Goal: Navigation & Orientation: Find specific page/section

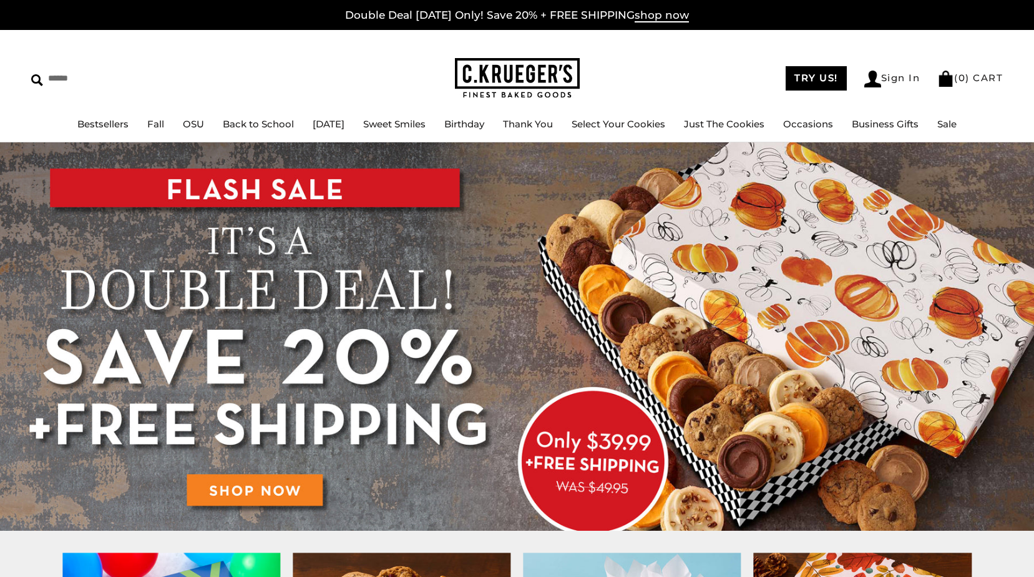
click at [527, 74] on img at bounding box center [517, 78] width 125 height 41
click at [822, 80] on link "TRY US!" at bounding box center [816, 78] width 61 height 24
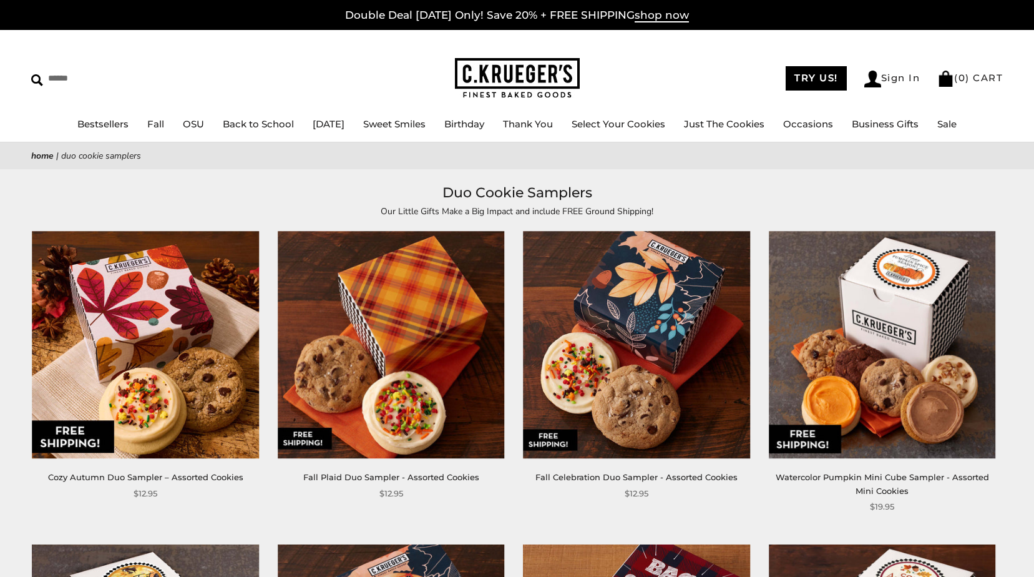
click at [44, 154] on link "Home" at bounding box center [42, 156] width 22 height 12
